Goal: Obtain resource: Obtain resource

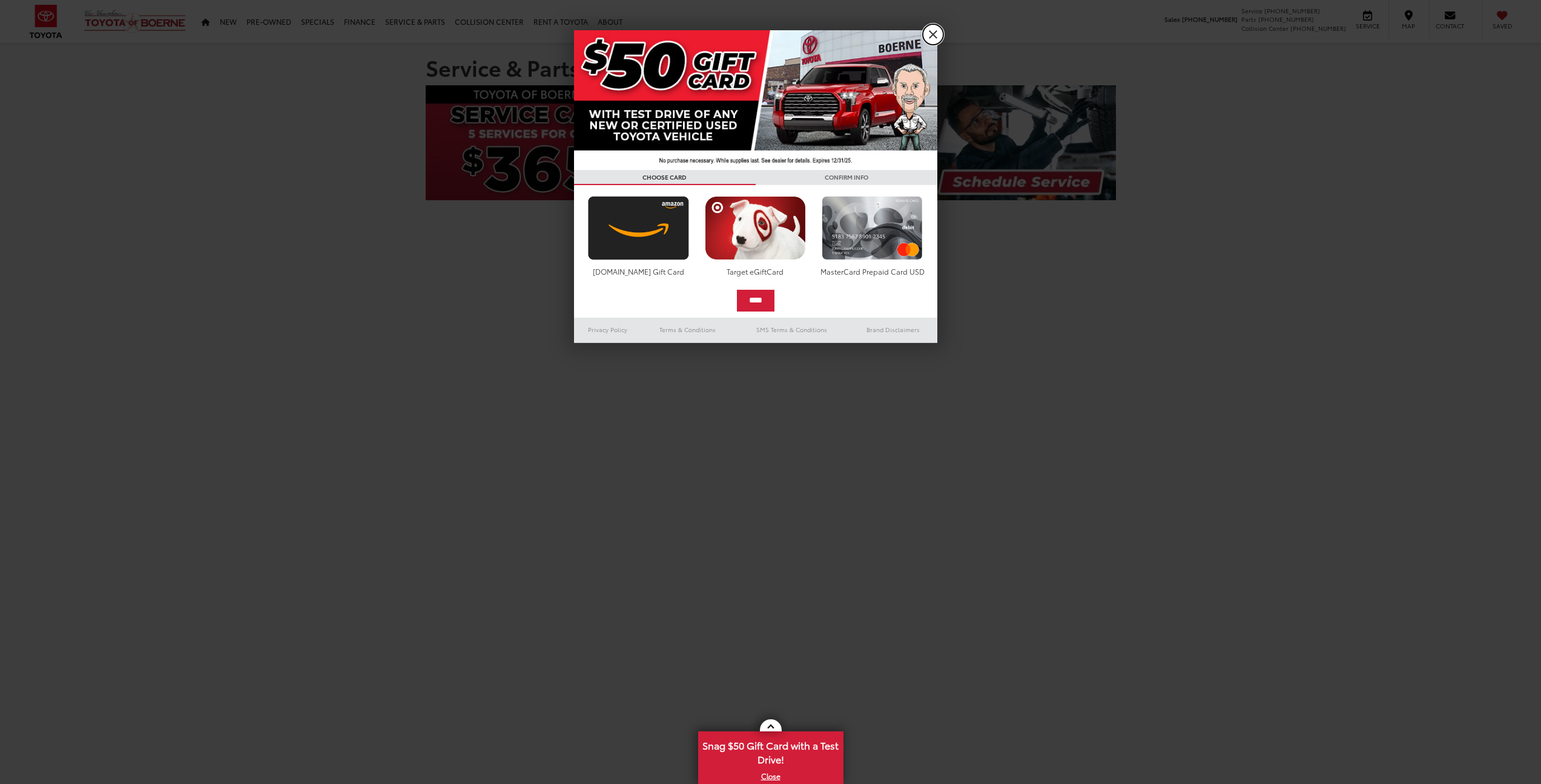
click at [928, 36] on link "X" at bounding box center [932, 34] width 20 height 20
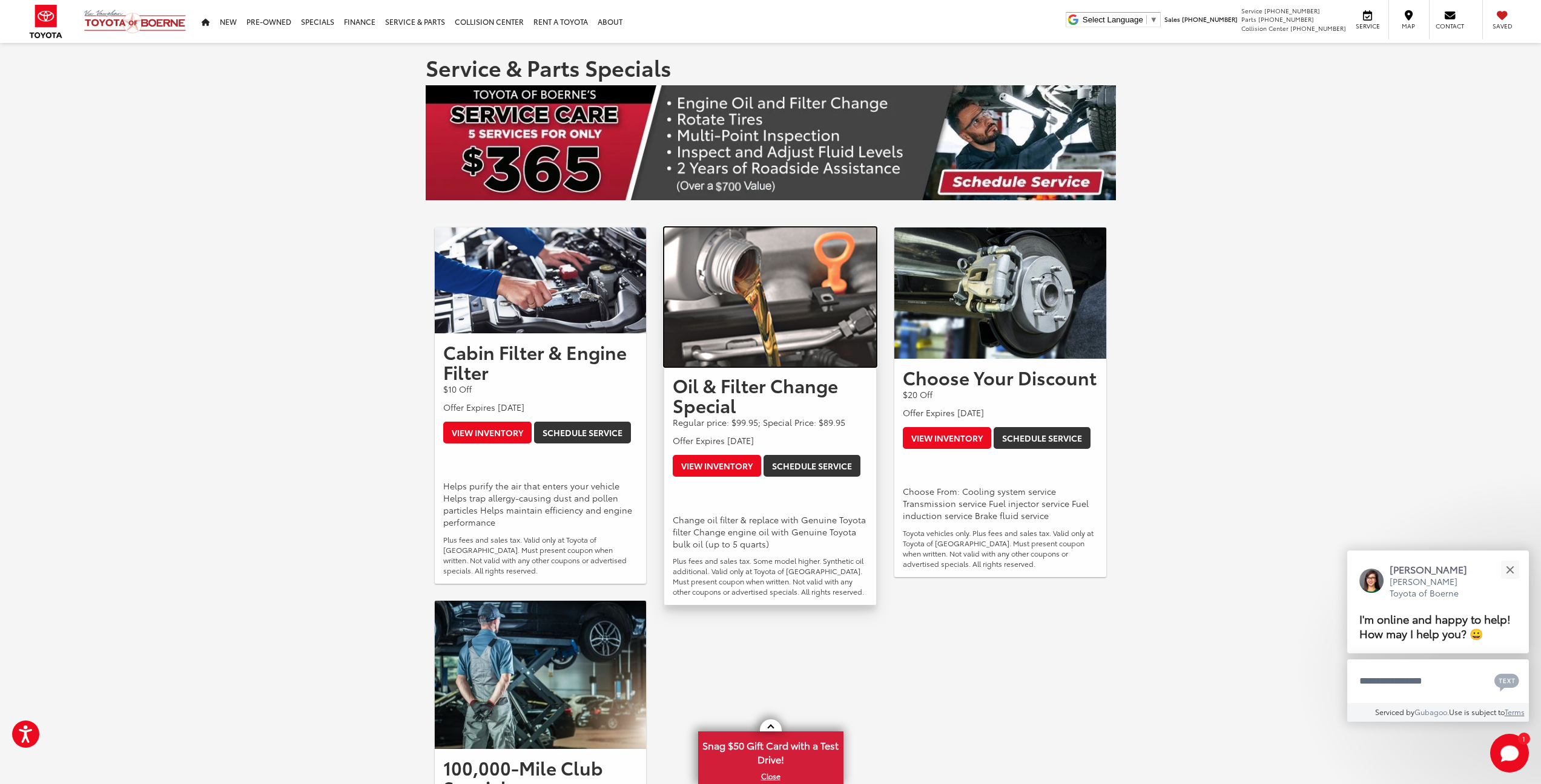
click at [779, 352] on img at bounding box center [770, 297] width 212 height 139
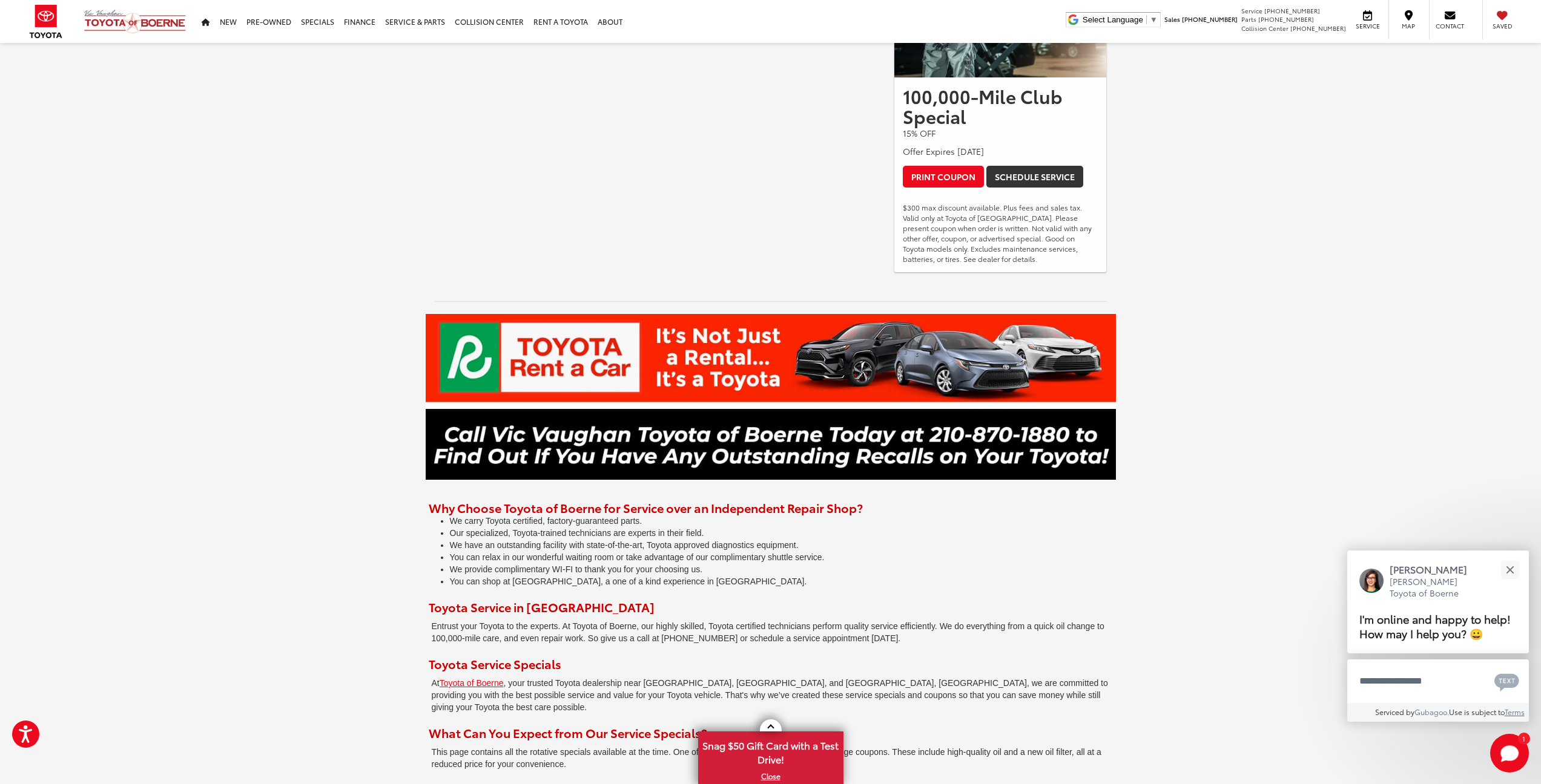
scroll to position [1087, 0]
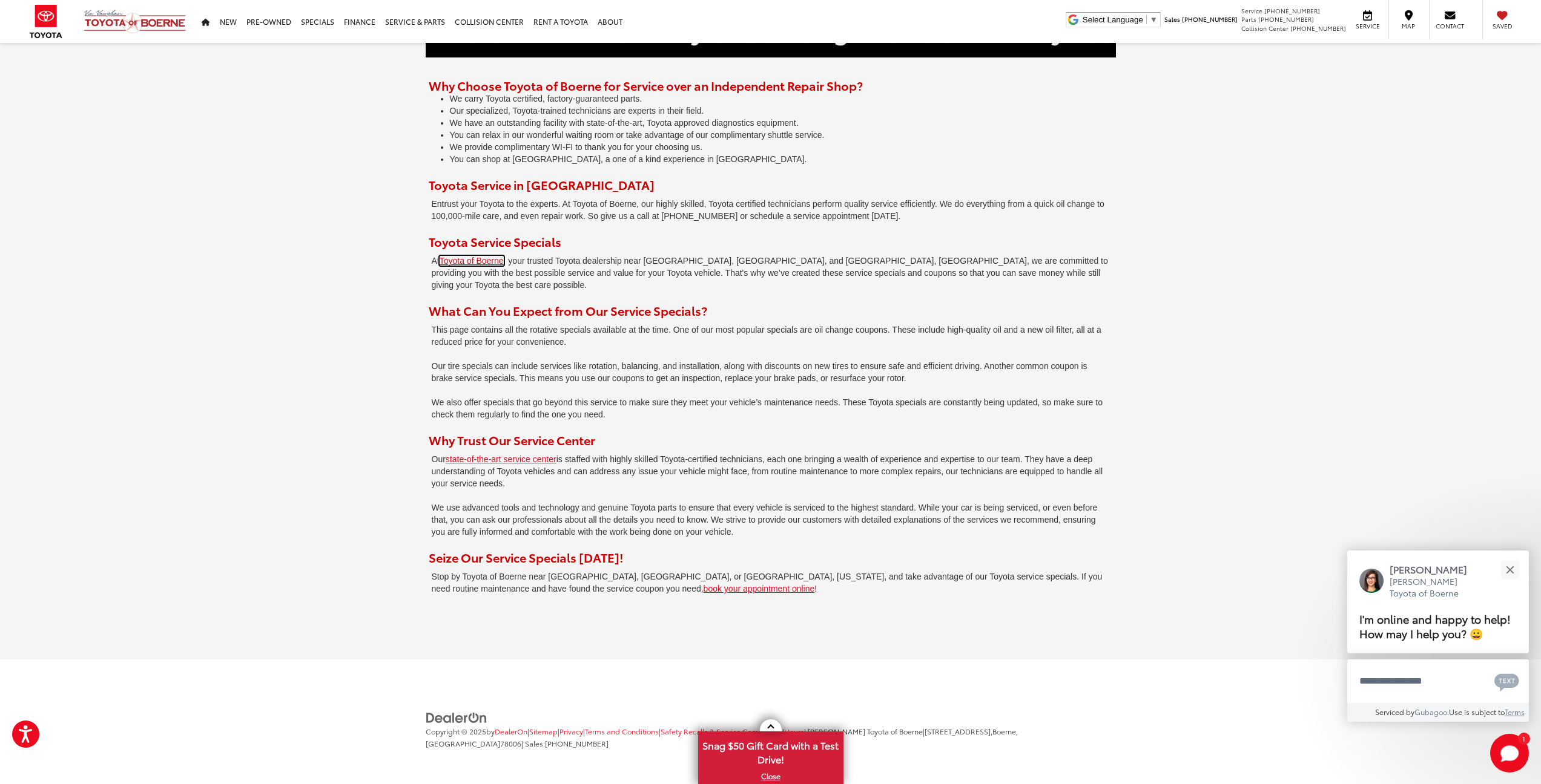
click at [478, 261] on link "Toyota of Boerne" at bounding box center [471, 261] width 64 height 10
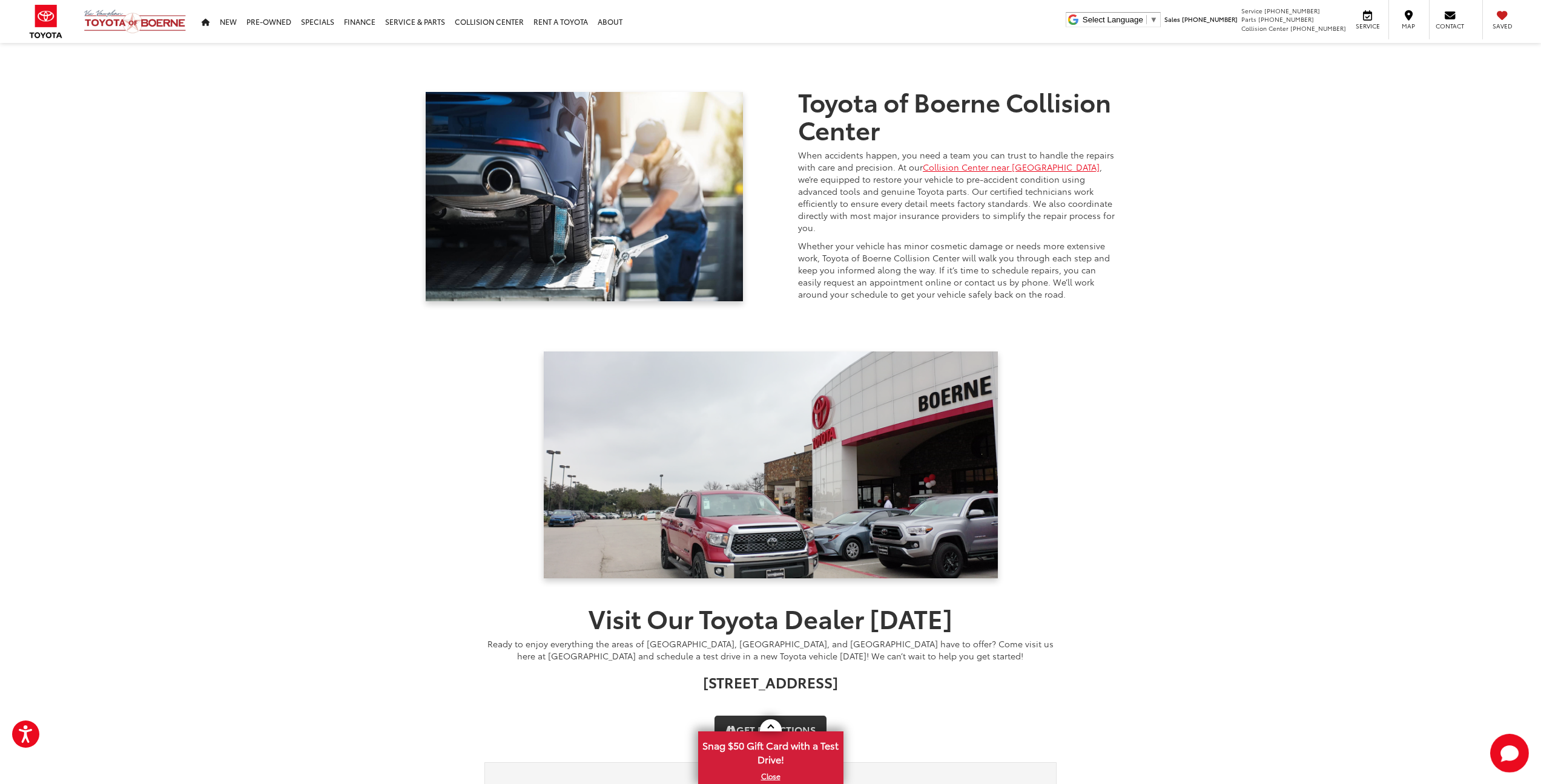
scroll to position [1755, 0]
